Goal: Task Accomplishment & Management: Complete application form

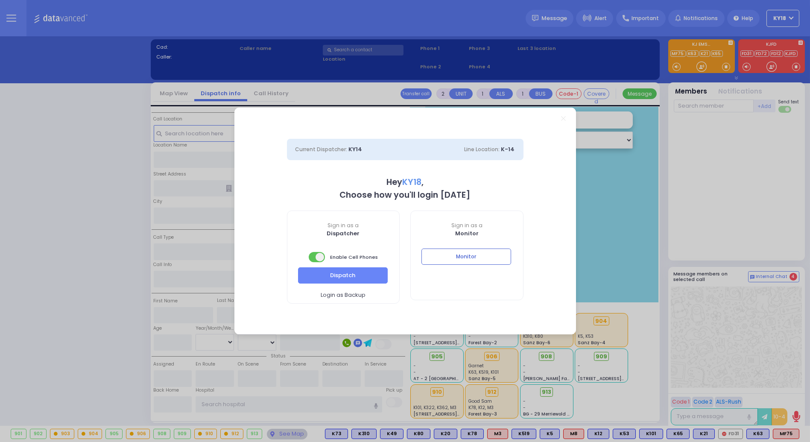
select select "4"
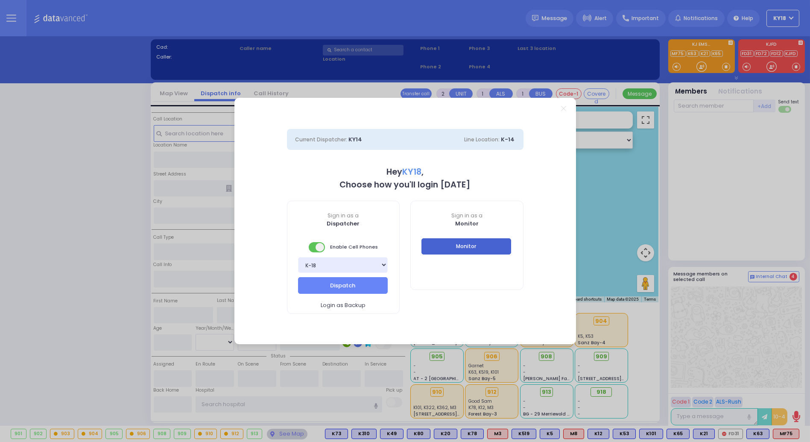
click at [469, 250] on button "Monitor" at bounding box center [466, 246] width 90 height 16
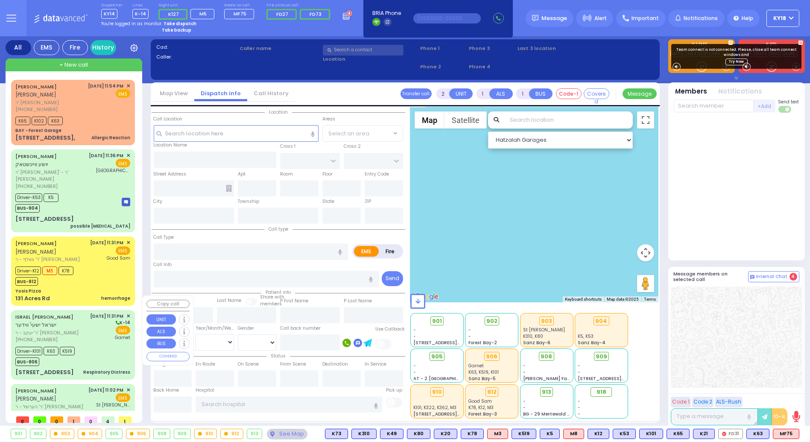
click at [135, 360] on div "[PERSON_NAME] [PERSON_NAME] [PERSON_NAME]' [PERSON_NAME] [PHONE_NUMBER] [DATE] …" at bounding box center [74, 245] width 127 height 331
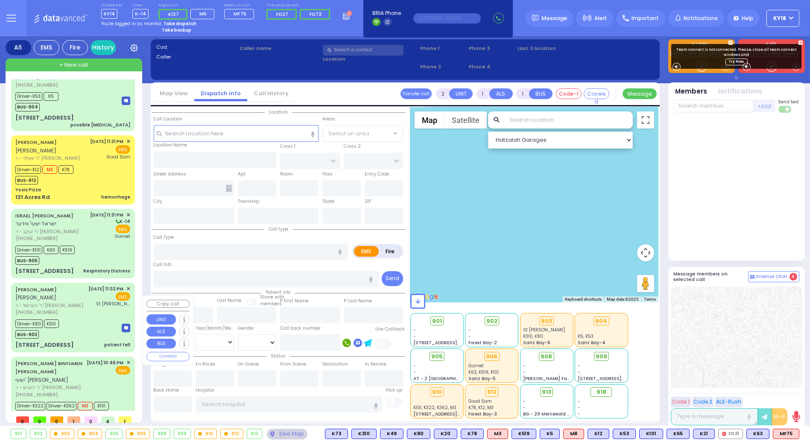
scroll to position [113, 0]
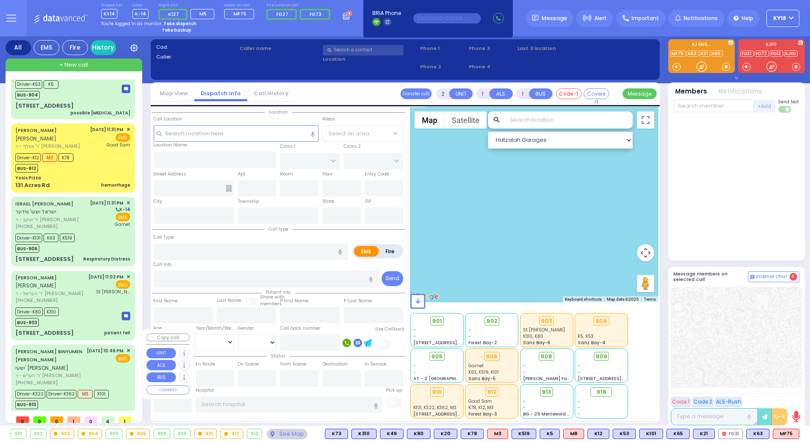
click at [99, 354] on div "[DATE] 10:46 PM ✕ EMS" at bounding box center [109, 366] width 44 height 39
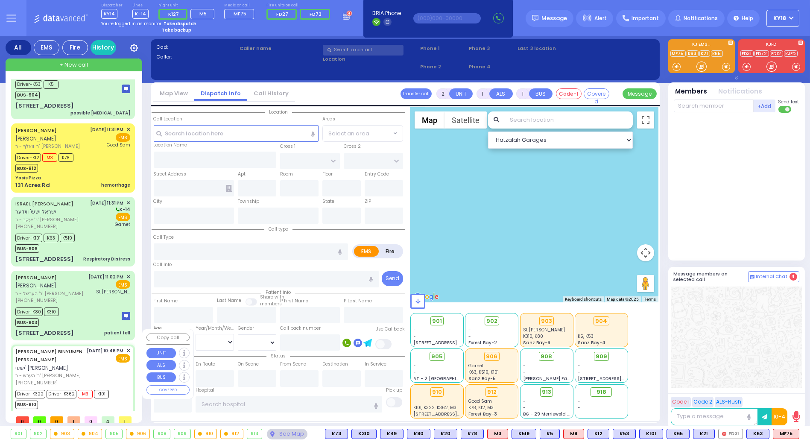
type input "6"
select select
type input "possible [MEDICAL_DATA]"
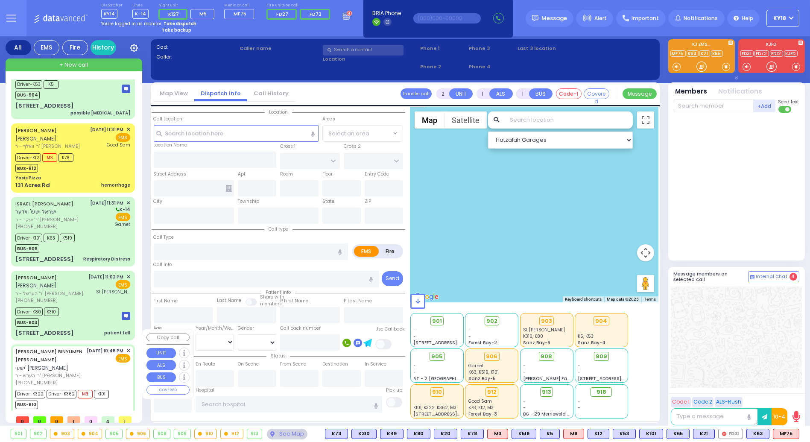
radio input "true"
type input "[PERSON_NAME]"
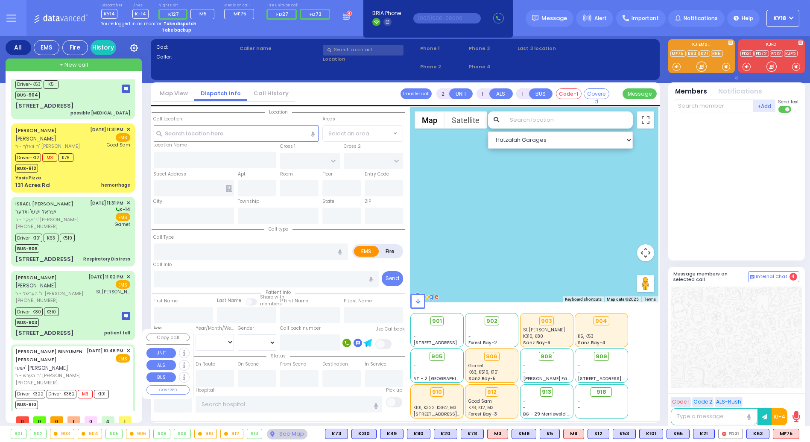
type input "78"
select select "Year"
select select "[DEMOGRAPHIC_DATA]"
type input "22:46"
type input "22:48"
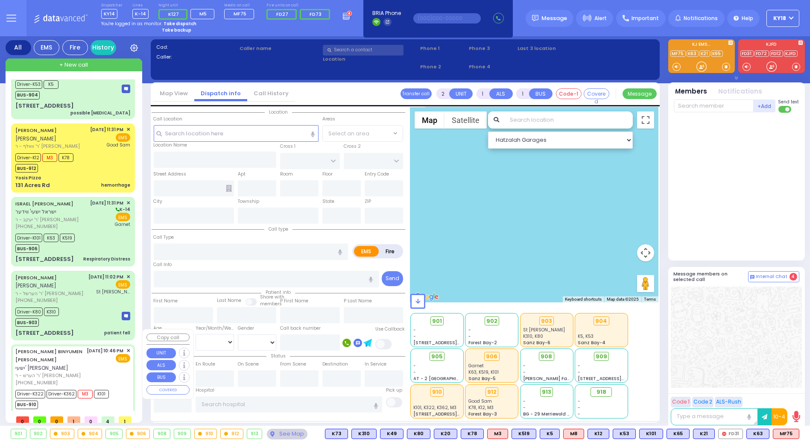
type input "22:49"
type input "22:55"
type input "[GEOGRAPHIC_DATA] ([GEOGRAPHIC_DATA]) [STREET_ADDRESS][US_STATE]"
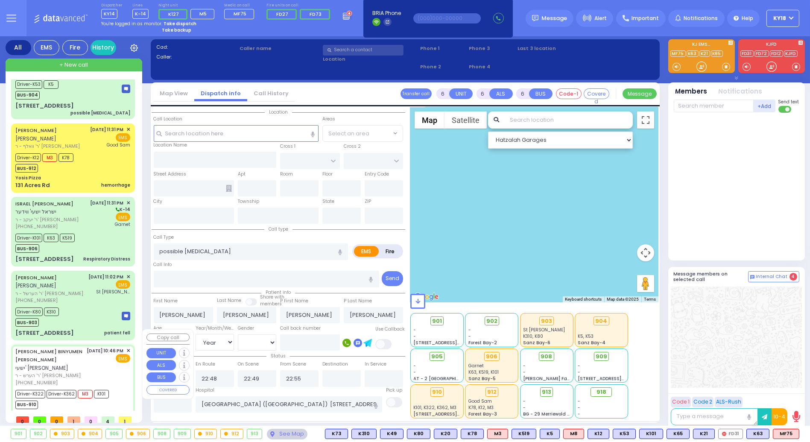
type input "PRAG BLVD"
type input "[STREET_ADDRESS][PERSON_NAME]"
type input "202"
type input "Monroe"
type input "[US_STATE]"
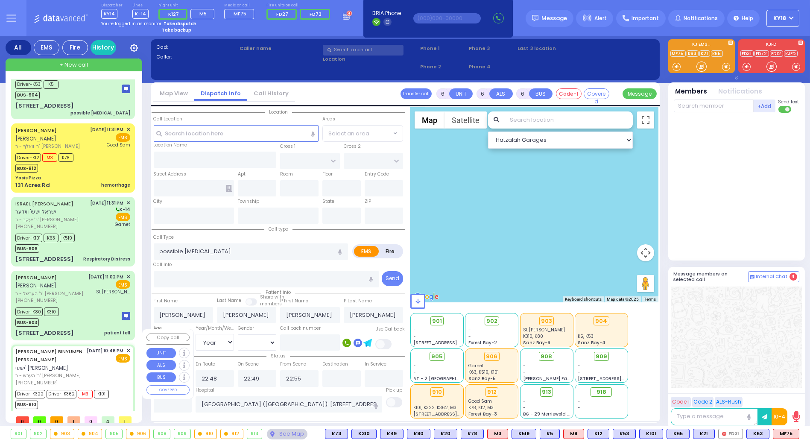
type input "10950"
select select "Hatzalah Garages"
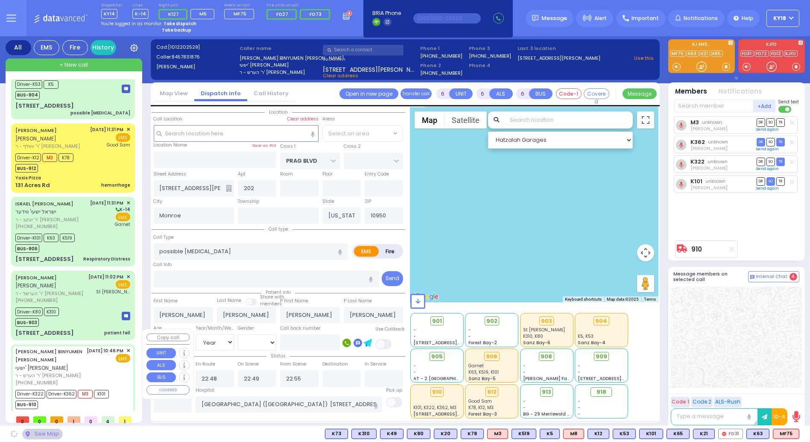
select select "SECTION 6"
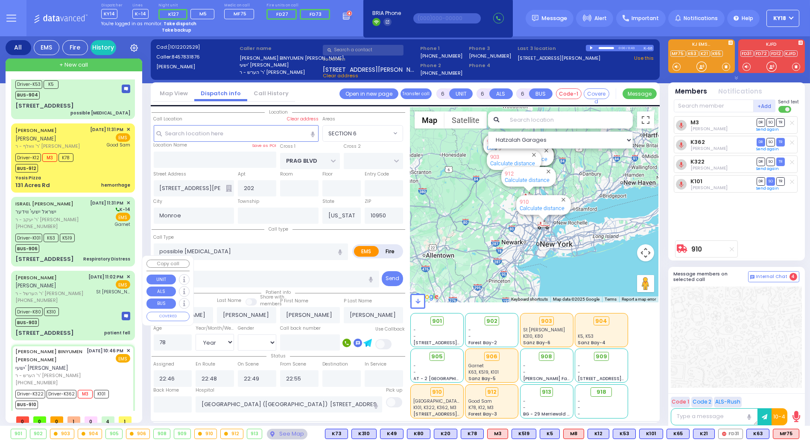
click at [97, 312] on div "[PERSON_NAME] YOZEF [PERSON_NAME] ר' הערשל - ר' [PERSON_NAME] [PHONE_NUMBER] [D…" at bounding box center [73, 305] width 120 height 67
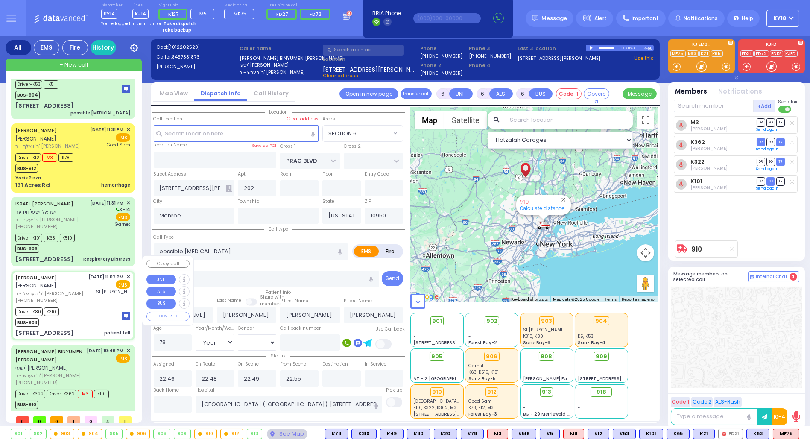
select select
type input "patient fell"
radio input "true"
type input "[PERSON_NAME]"
type input "YOZEF"
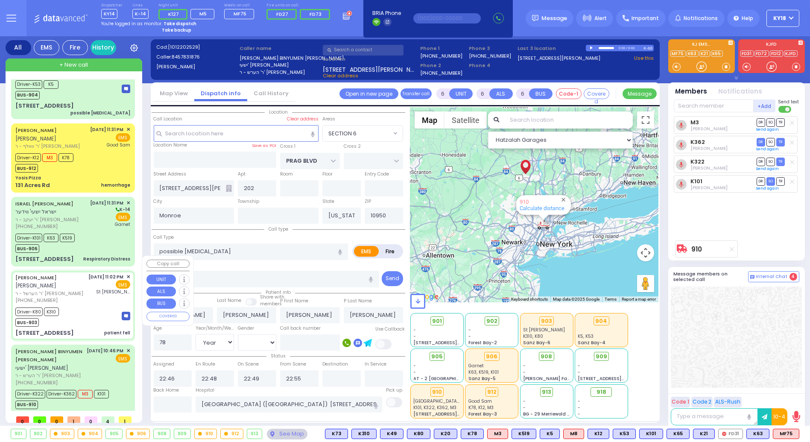
type input "[PERSON_NAME]"
type input "28"
select select "Year"
select select "[DEMOGRAPHIC_DATA]"
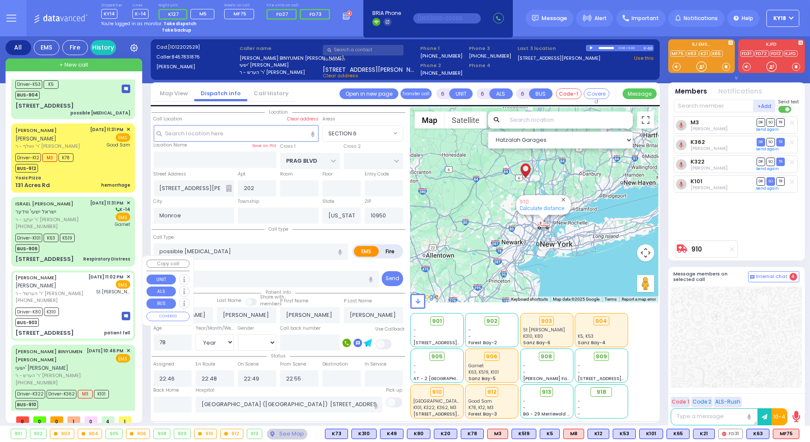
type input "23:02"
type input "23:04"
type input "23:06"
type input "23:29"
type input "23:46"
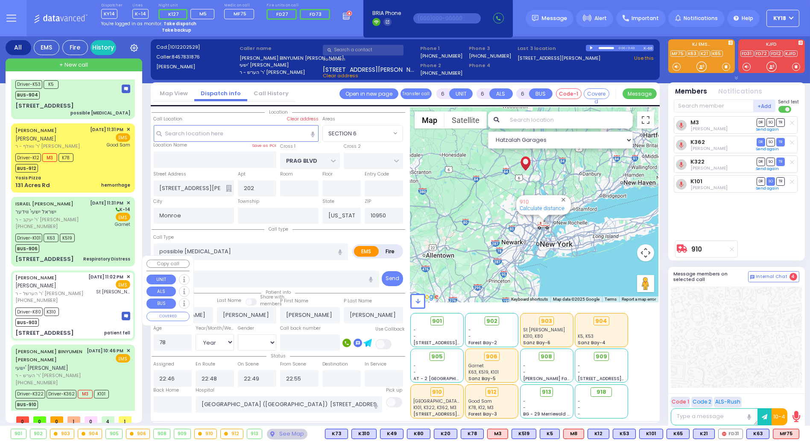
type input "23:57"
type input "[GEOGRAPHIC_DATA]"
select select "Hatzalah Garages"
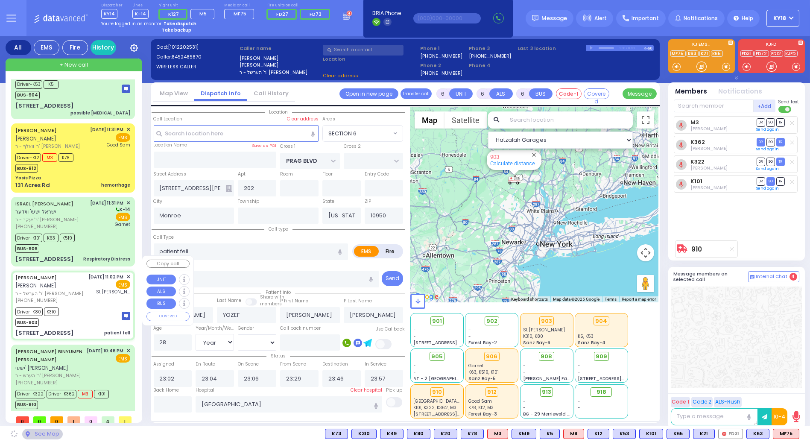
type input "KALEV WAY"
type input "TARNOPOL WAY"
type input "[STREET_ADDRESS]"
type input "403"
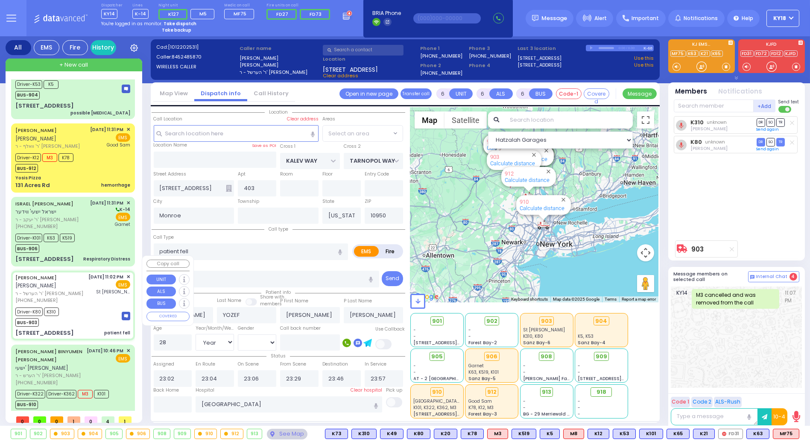
select select "SECTION 3"
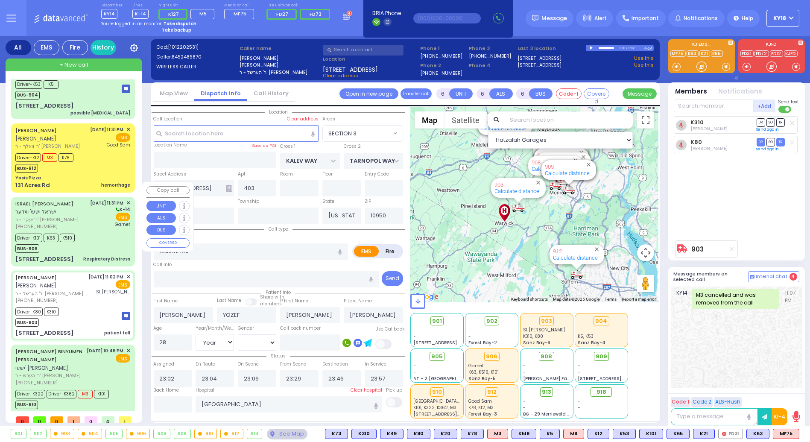
click at [96, 236] on div "Driver-K101 K63 K519 BUS-906" at bounding box center [72, 241] width 115 height 21
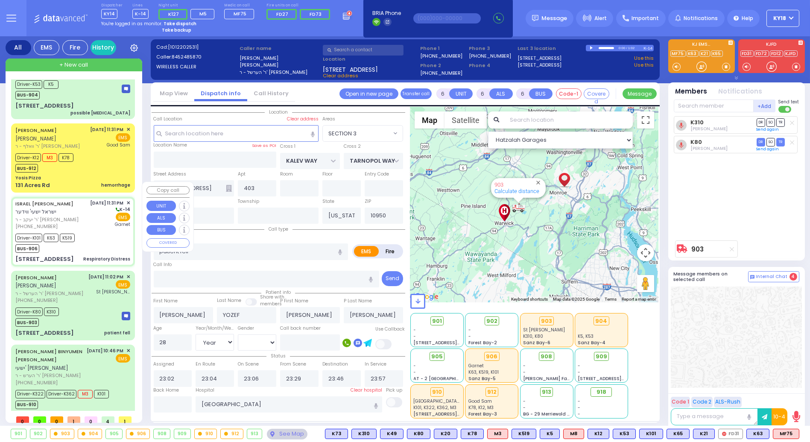
type input "2"
type input "1"
select select
type input "Respiratory Distress"
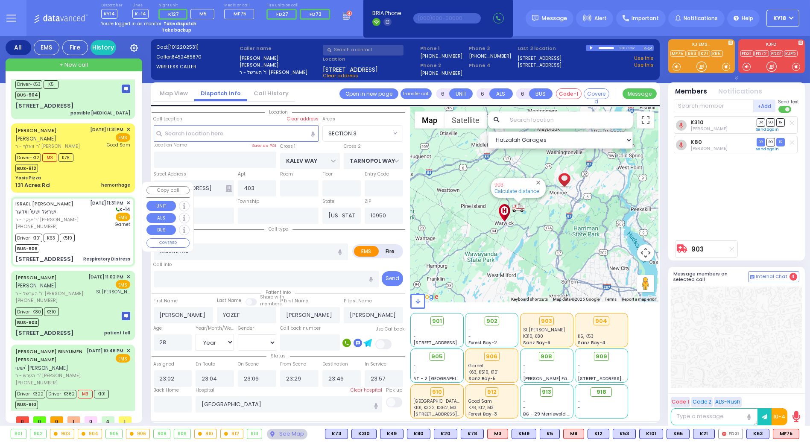
radio input "true"
type input "[PERSON_NAME]"
type input "WIEDER"
type input "5"
select select "Year"
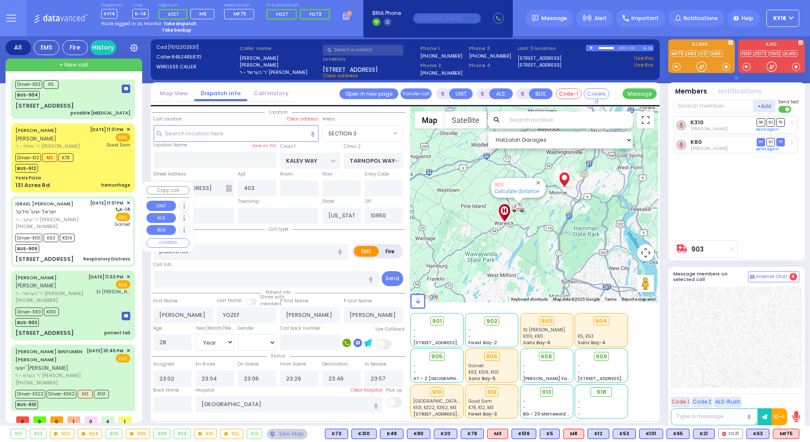
select select "[DEMOGRAPHIC_DATA]"
type input "23:31"
type input "23:36"
type input "23:52"
type input "[GEOGRAPHIC_DATA]"
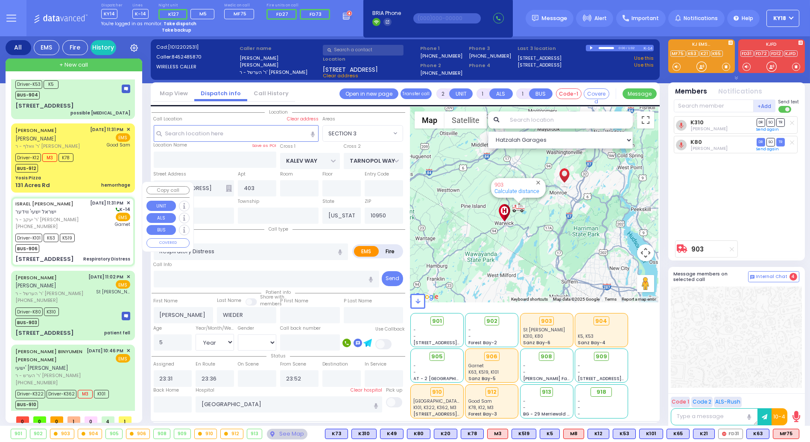
select select "Hatzalah Garages"
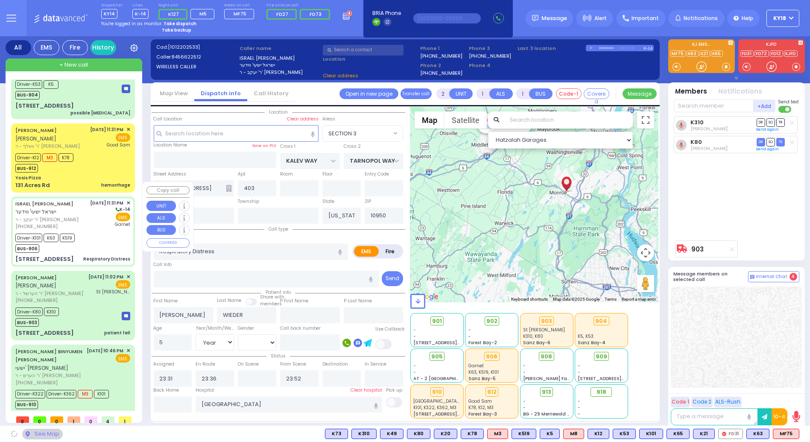
type input "[PERSON_NAME][GEOGRAPHIC_DATA]"
type input "BEER SHAVA ST"
type input "[STREET_ADDRESS]"
type input "204"
type input "[PERSON_NAME]"
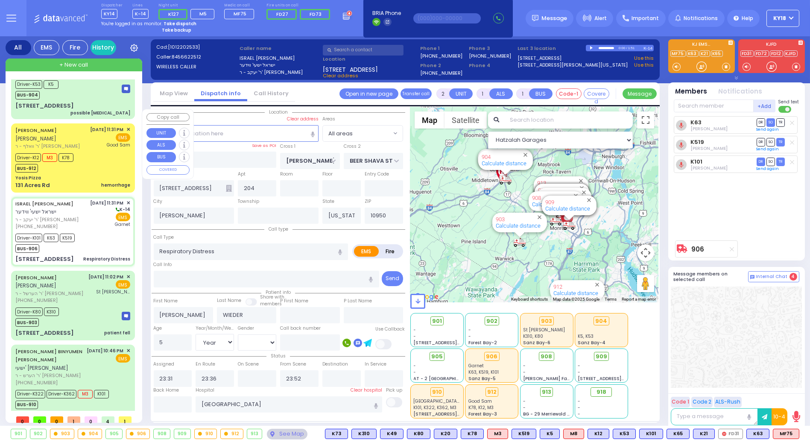
click at [98, 175] on div "Yosis Pizza" at bounding box center [72, 178] width 115 height 6
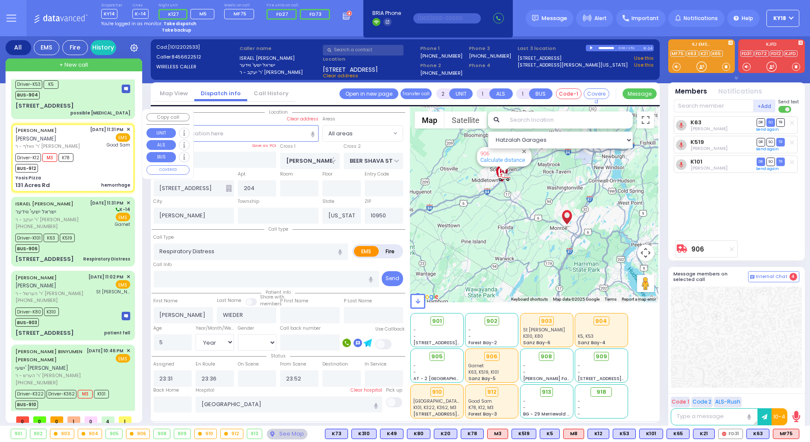
type input "6"
select select
type input "hemorrhage"
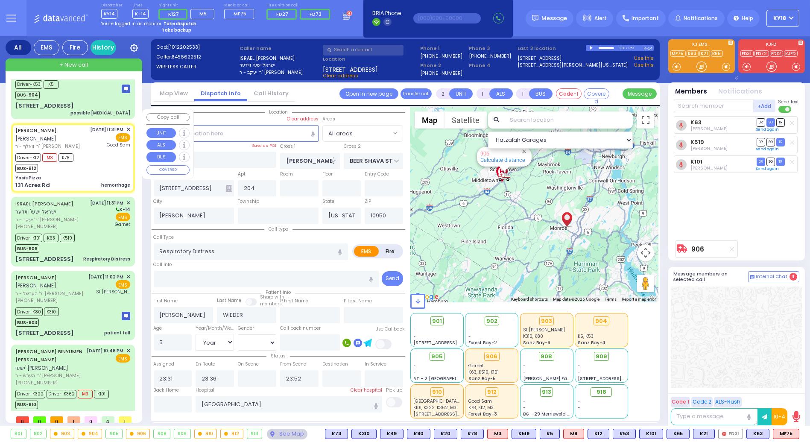
radio input "true"
type input "[PERSON_NAME]"
type input "Masha"
type input "[PERSON_NAME]"
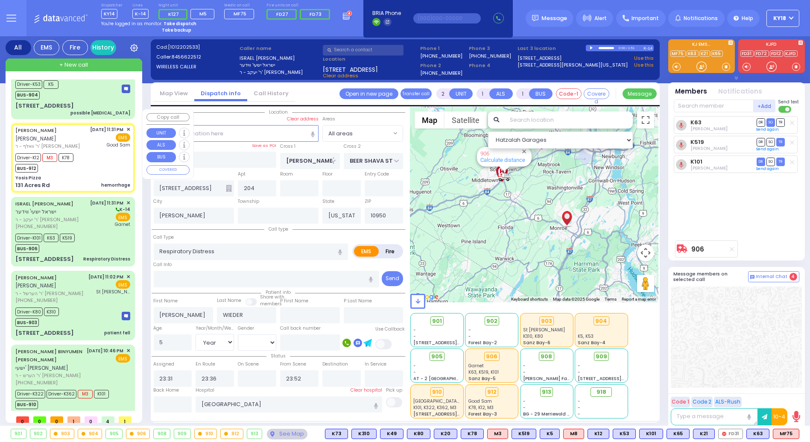
type input "40"
select select "Year"
select select "[DEMOGRAPHIC_DATA]"
type input "23:35"
type input "23:38"
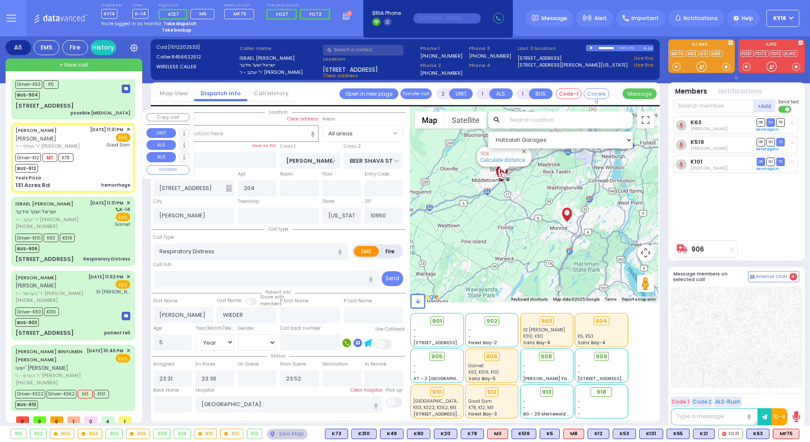
type input "23:46"
type input "[GEOGRAPHIC_DATA]"
select select "Hatzalah Garages"
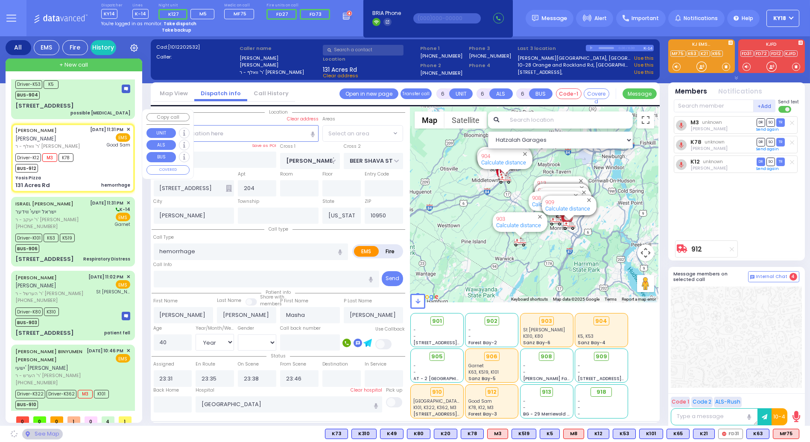
type input "Yosis Pizza"
type input "[PERSON_NAME] DR"
type input "AMSTERDAM WAY"
type input "131 Acres Rd"
select select "SECTION 4"
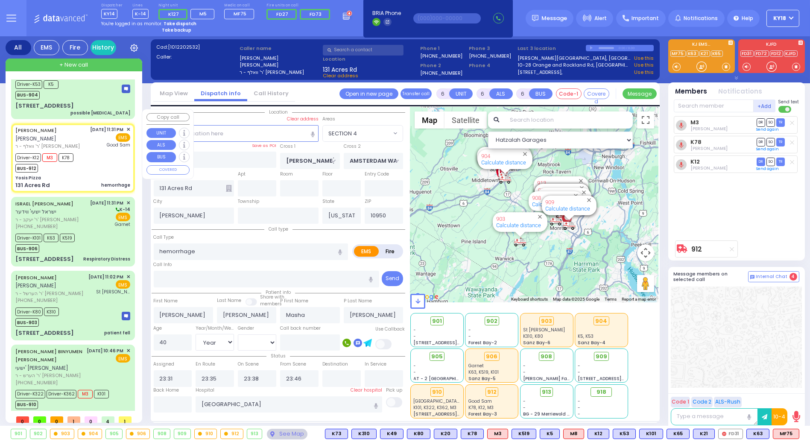
scroll to position [0, 0]
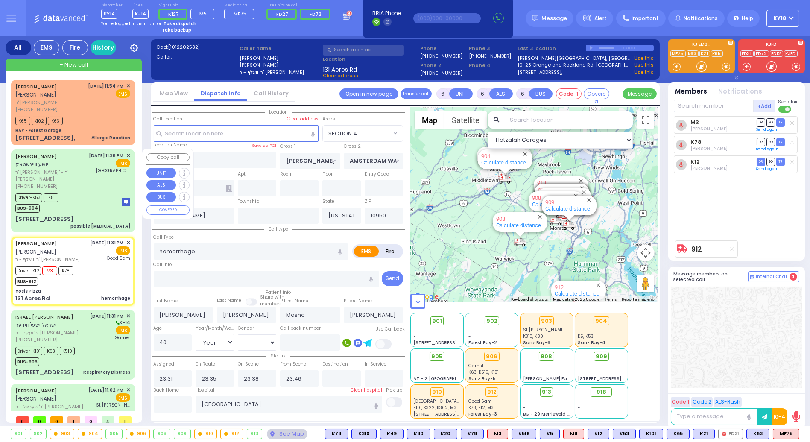
click at [89, 170] on div "[GEOGRAPHIC_DATA]- [GEOGRAPHIC_DATA]: Emergency Room" at bounding box center [109, 170] width 41 height 6
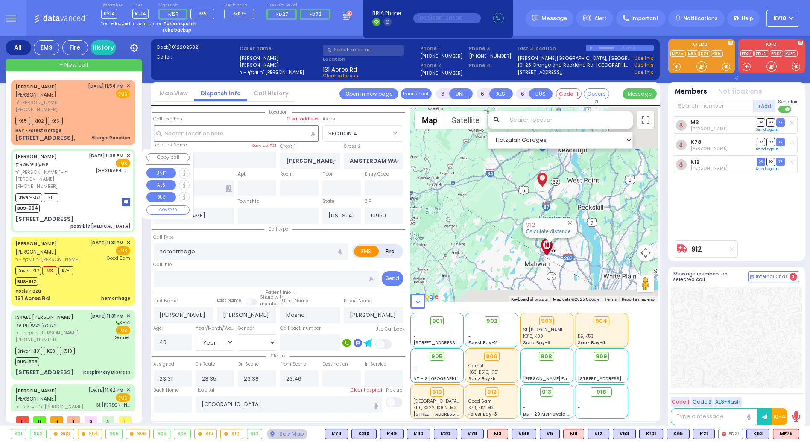
select select
type input "possible [MEDICAL_DATA]"
radio input "true"
type input "[PERSON_NAME]"
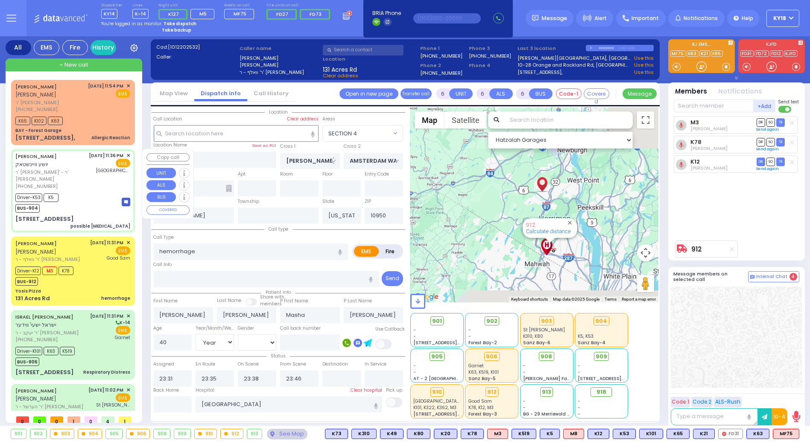
type input "[PERSON_NAME]"
type input "26"
select select "Year"
select select "[DEMOGRAPHIC_DATA]"
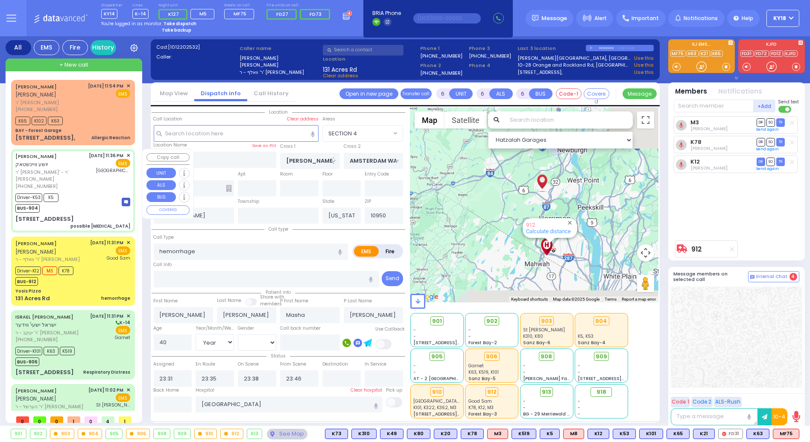
type input "23:36"
type input "23:37"
type input "23:51"
type input "23:53"
type input "[GEOGRAPHIC_DATA]- [GEOGRAPHIC_DATA]: Emergency Room"
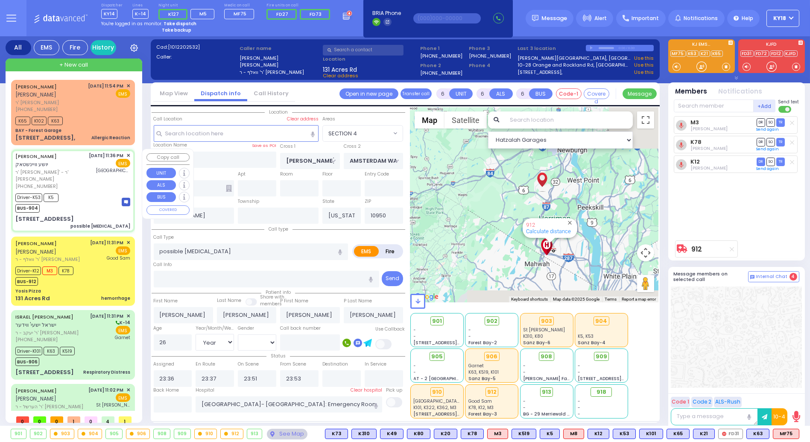
select select "Hatzalah Garages"
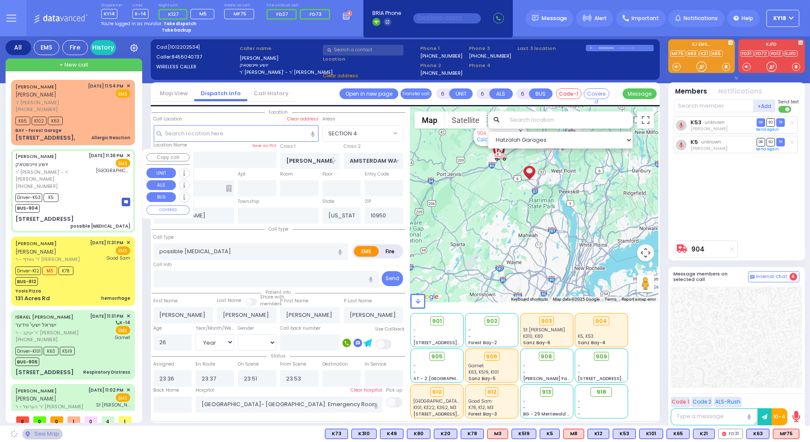
type input "[PERSON_NAME]"
type input "[GEOGRAPHIC_DATA]"
type input "[STREET_ADDRESS]"
type input "201"
select select "SECTION 2"
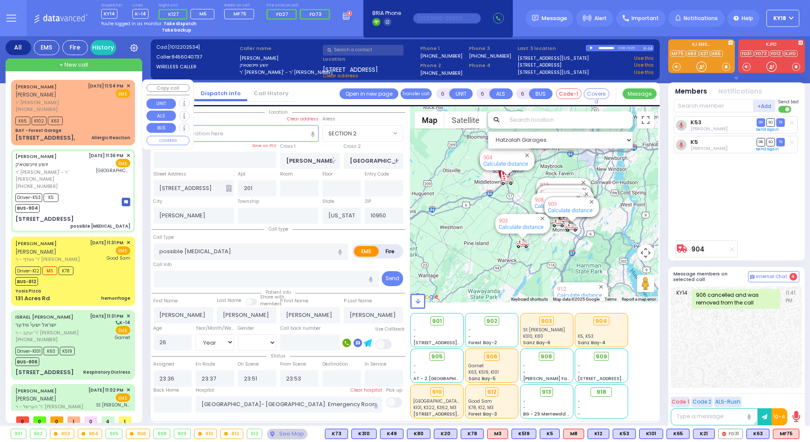
click at [64, 116] on div "K65 K102 K63" at bounding box center [40, 119] width 50 height 11
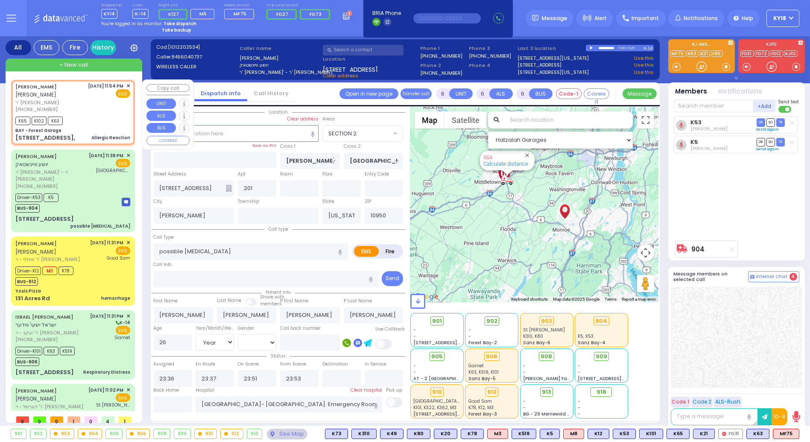
type input "2"
type input "1"
select select
type input "Allergic Reaction"
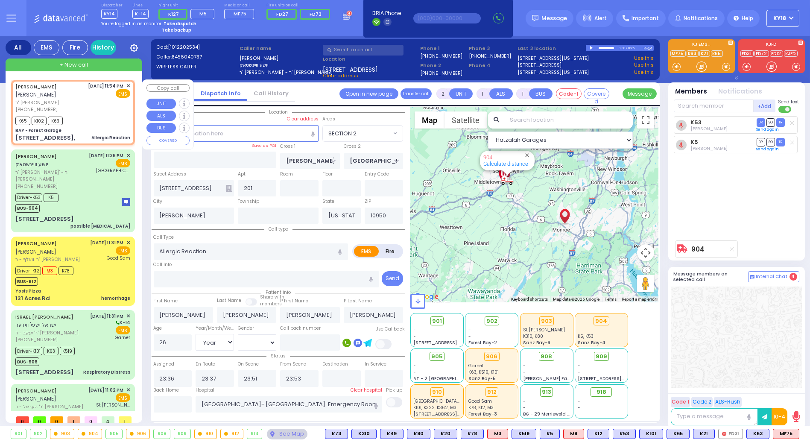
radio input "true"
type input "[PERSON_NAME]"
select select
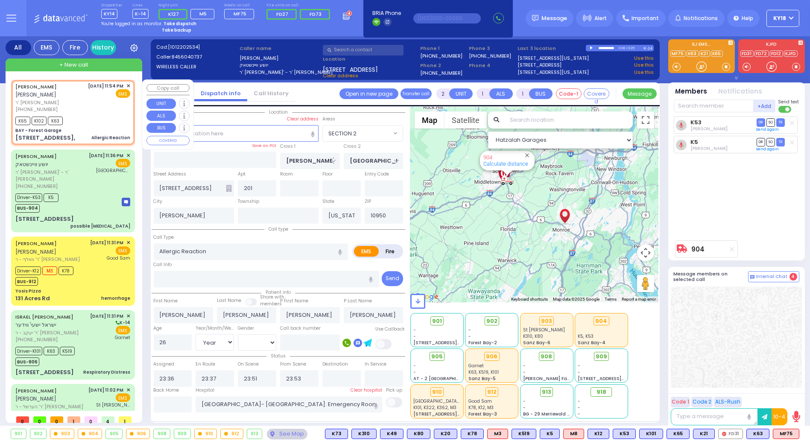
type input "23:54"
type input "23:55"
select select "Hatzalah Garages"
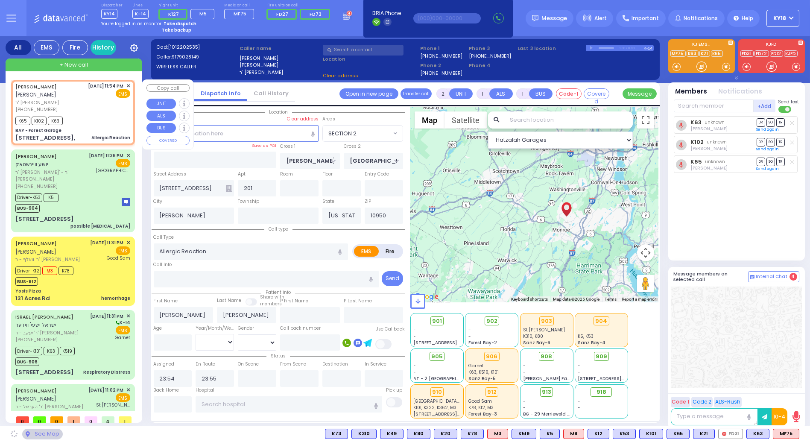
type input "BAY - Forest Garage"
type input "SANZ COURT"
type input "[PERSON_NAME] COURT"
type input "[STREET_ADDRESS],"
type input "Monroe"
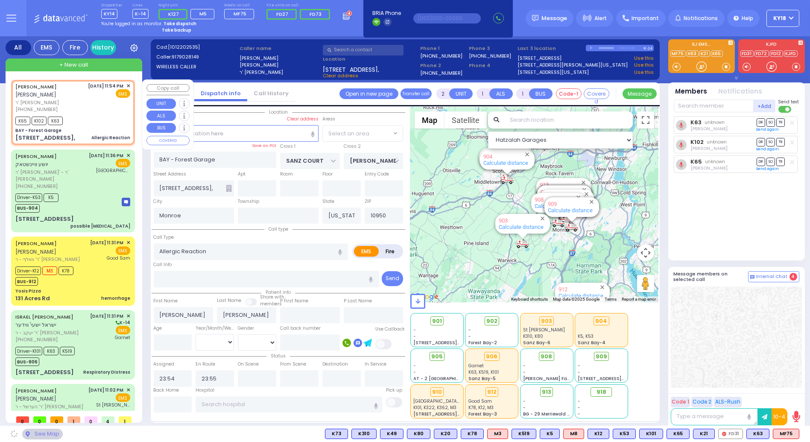
select select "SECTION 2"
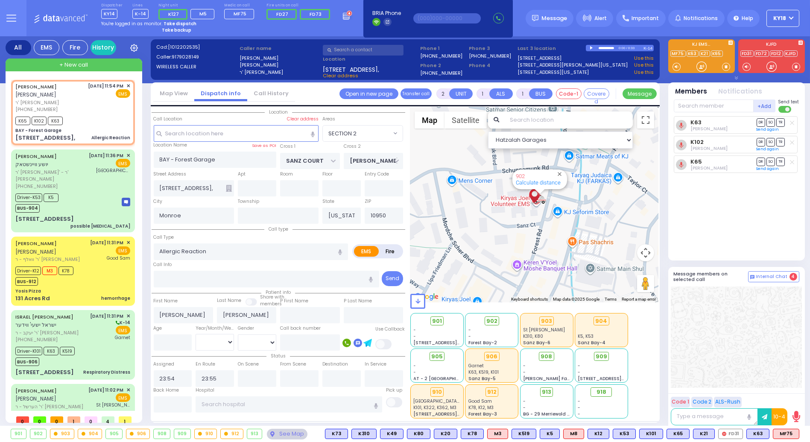
click at [756, 201] on div "K63 [PERSON_NAME] DR SO TR Sending text" at bounding box center [736, 184] width 127 height 137
